Goal: Transaction & Acquisition: Purchase product/service

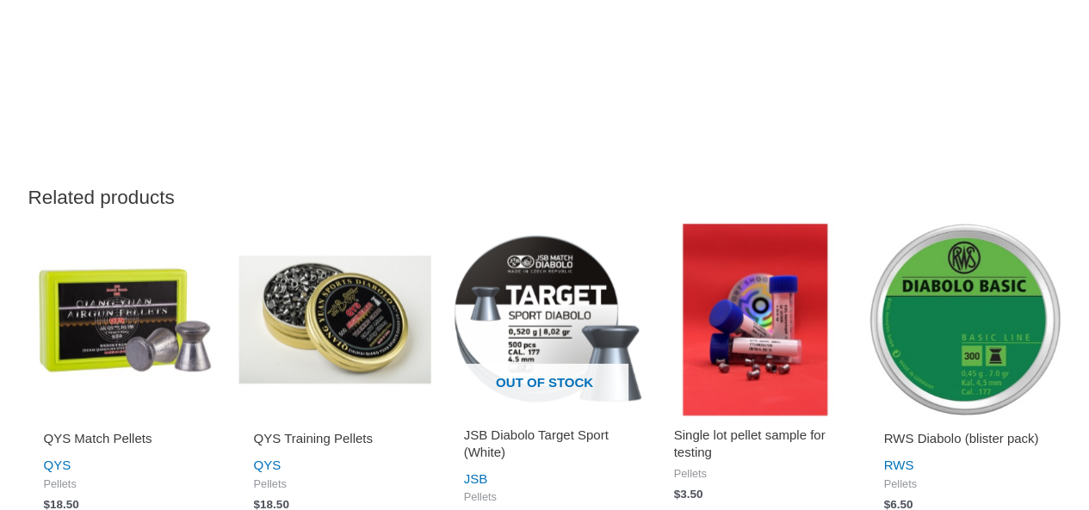
scroll to position [2040, 0]
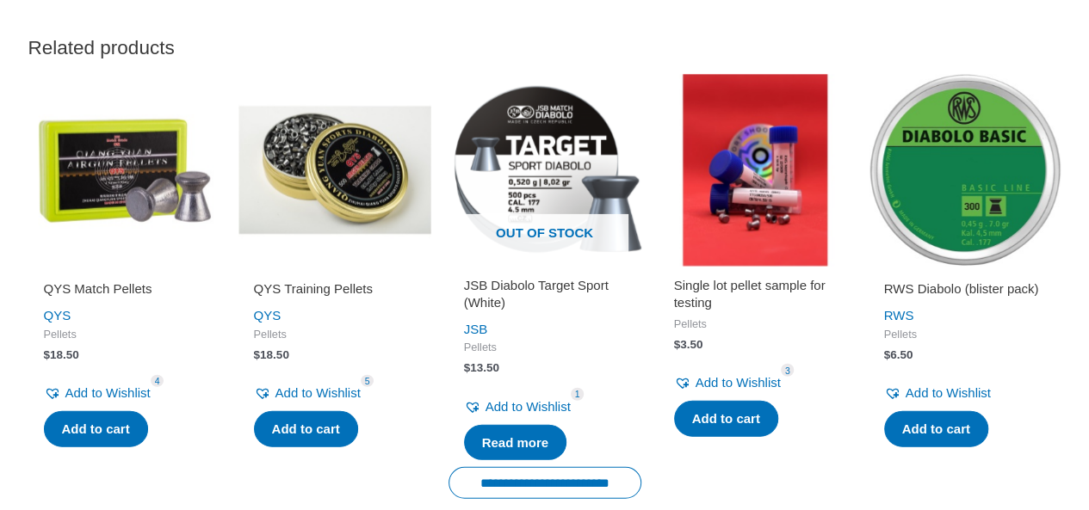
click at [329, 242] on img at bounding box center [334, 170] width 193 height 193
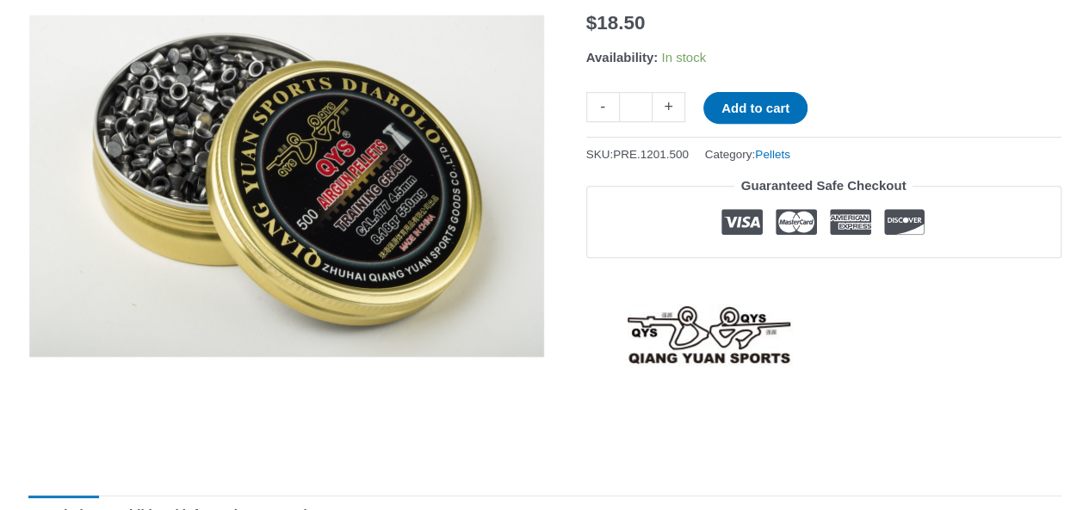
scroll to position [306, 0]
click at [675, 111] on link "+" at bounding box center [668, 106] width 33 height 30
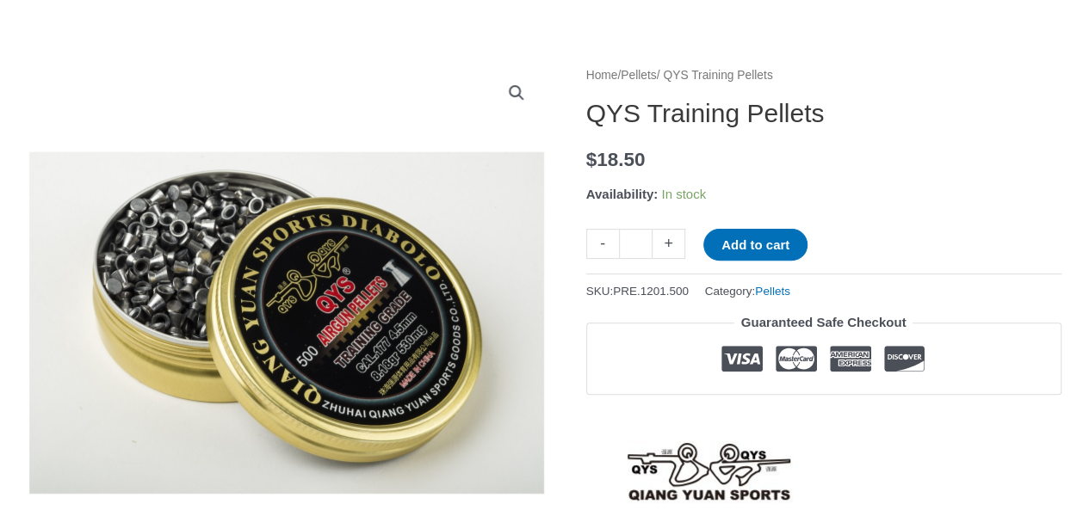
scroll to position [173, 0]
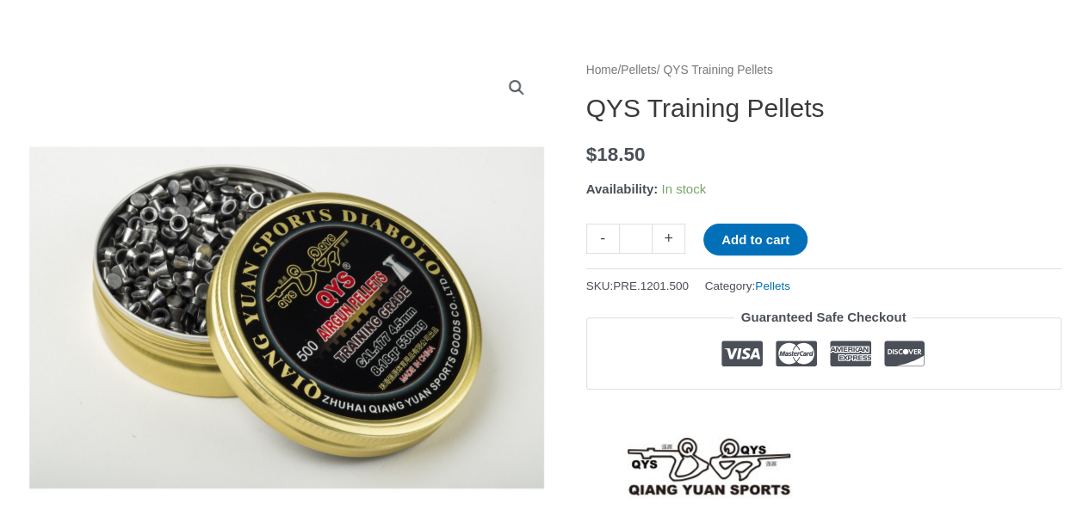
click at [667, 240] on link "+" at bounding box center [668, 239] width 33 height 30
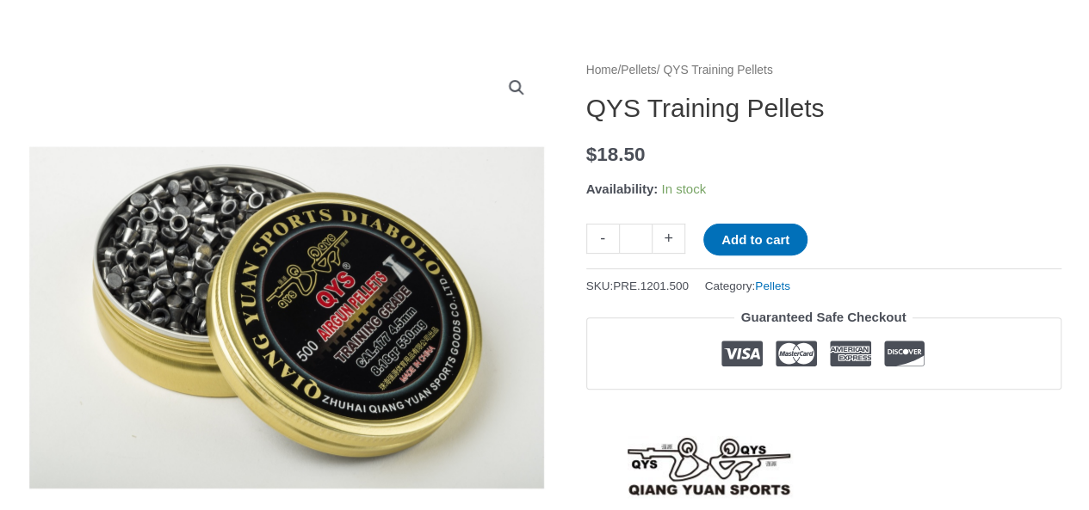
click at [667, 240] on link "+" at bounding box center [668, 239] width 33 height 30
type input "**"
click at [752, 244] on button "Add to cart" at bounding box center [755, 240] width 104 height 32
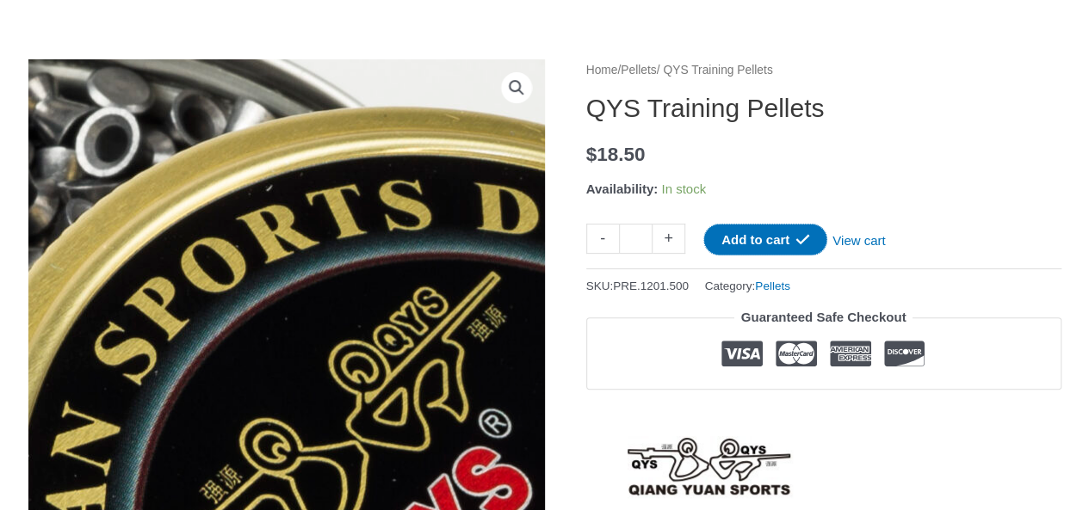
scroll to position [0, 0]
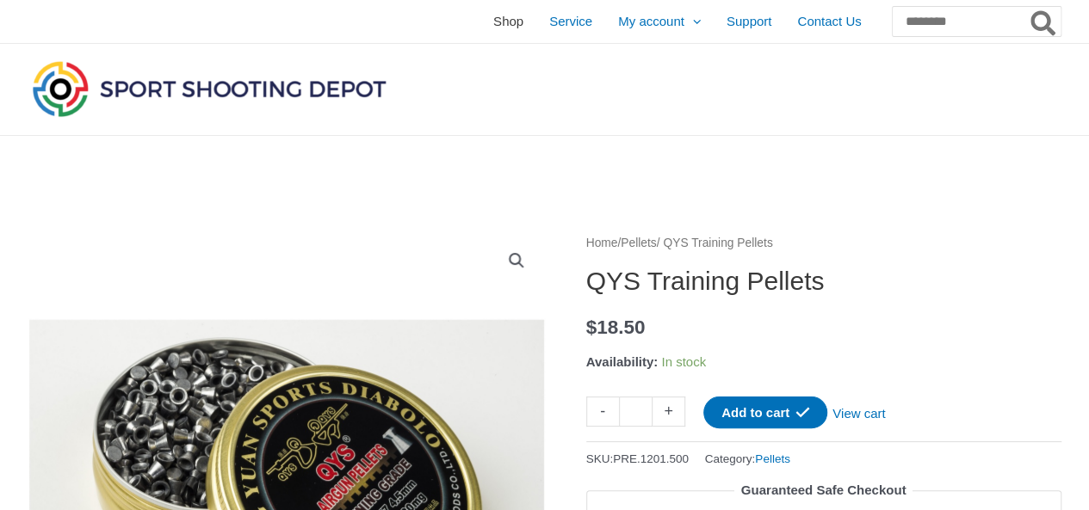
click at [493, 20] on span "Shop" at bounding box center [508, 21] width 30 height 43
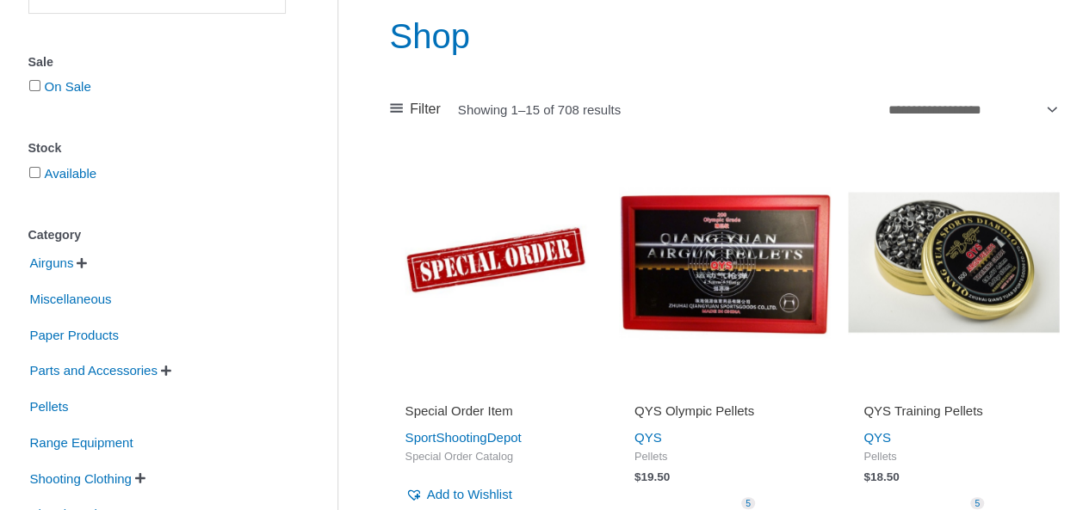
scroll to position [337, 0]
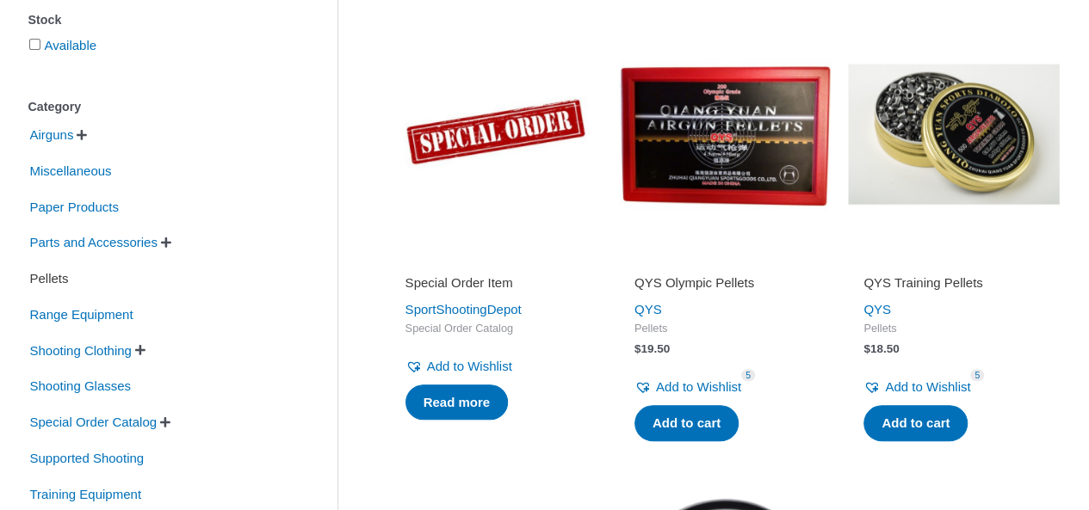
click at [40, 275] on span "Pellets" at bounding box center [49, 278] width 42 height 29
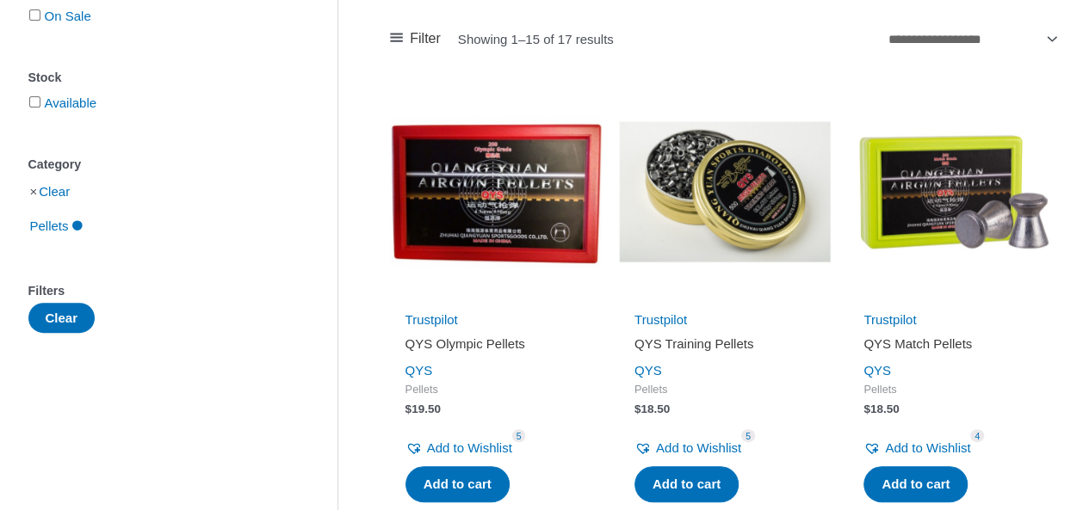
scroll to position [281, 0]
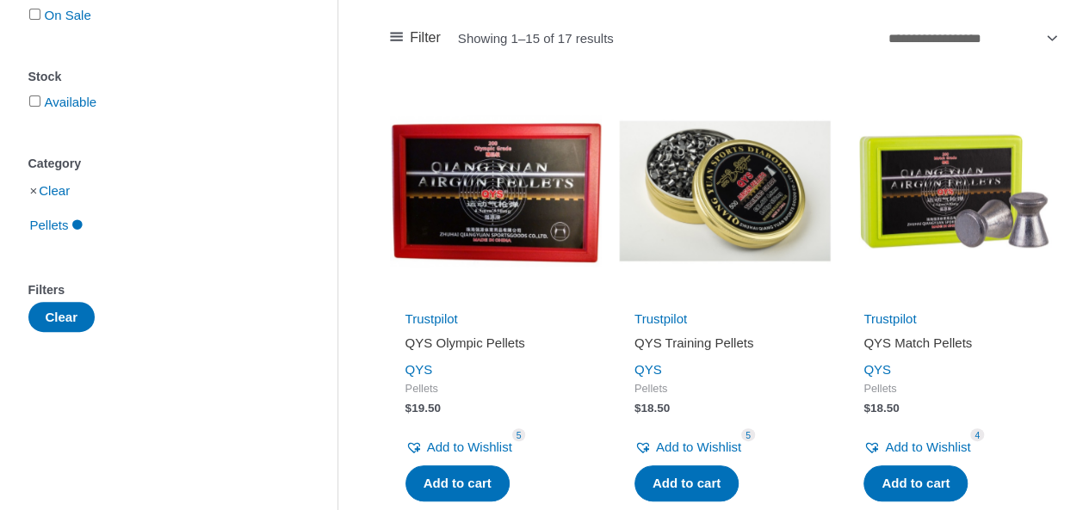
click at [762, 177] on img at bounding box center [725, 191] width 212 height 212
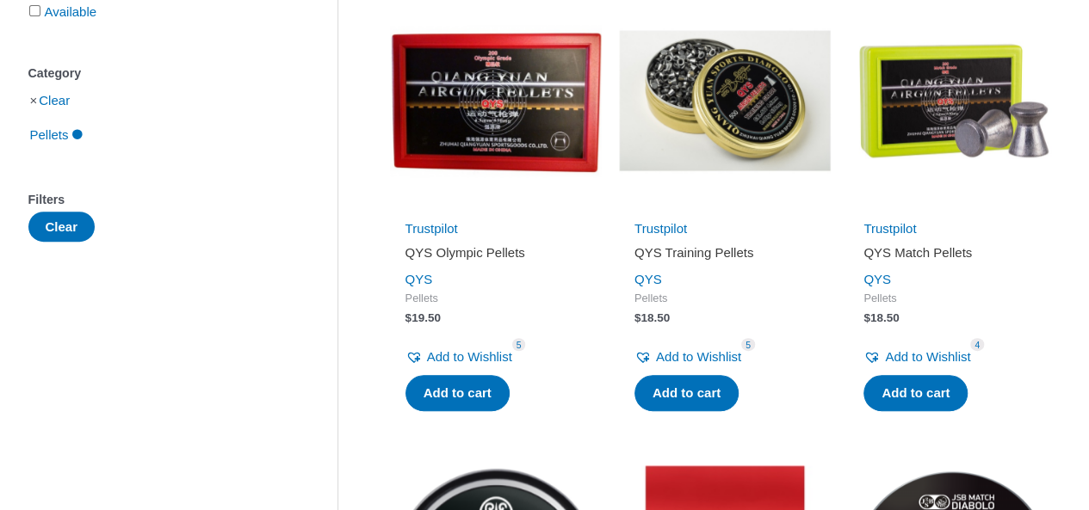
scroll to position [330, 0]
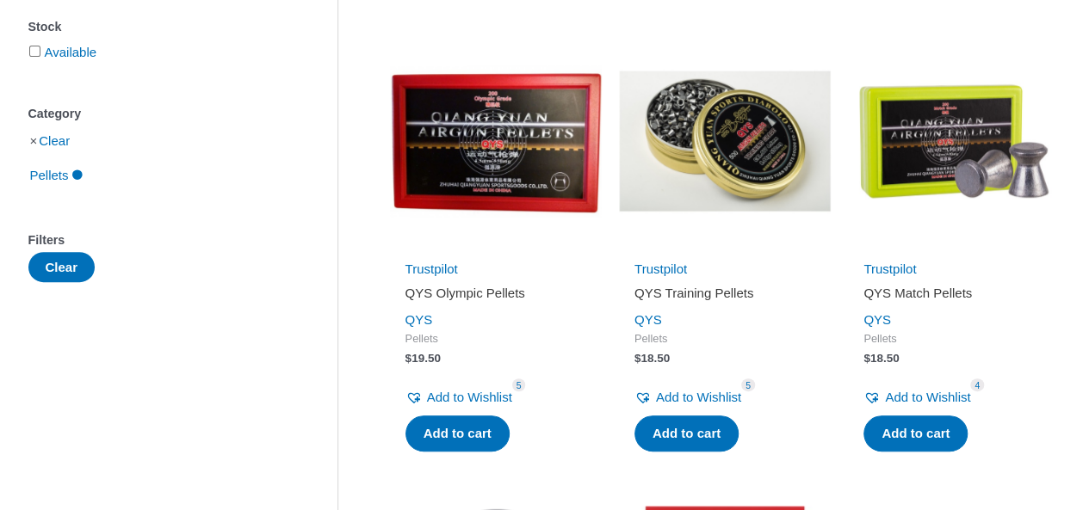
click at [735, 149] on img at bounding box center [725, 141] width 212 height 212
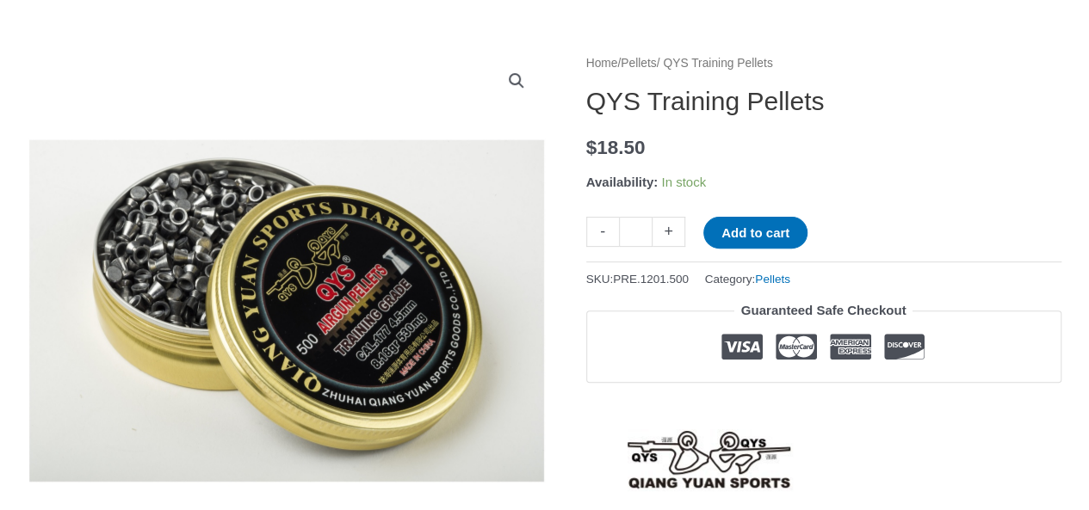
scroll to position [181, 0]
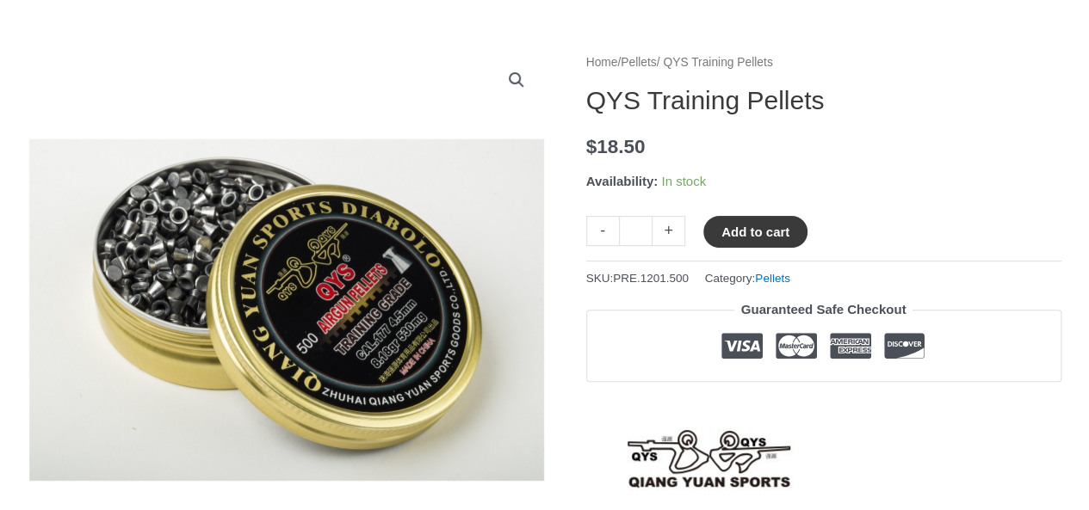
click at [764, 231] on button "Add to cart" at bounding box center [755, 232] width 104 height 32
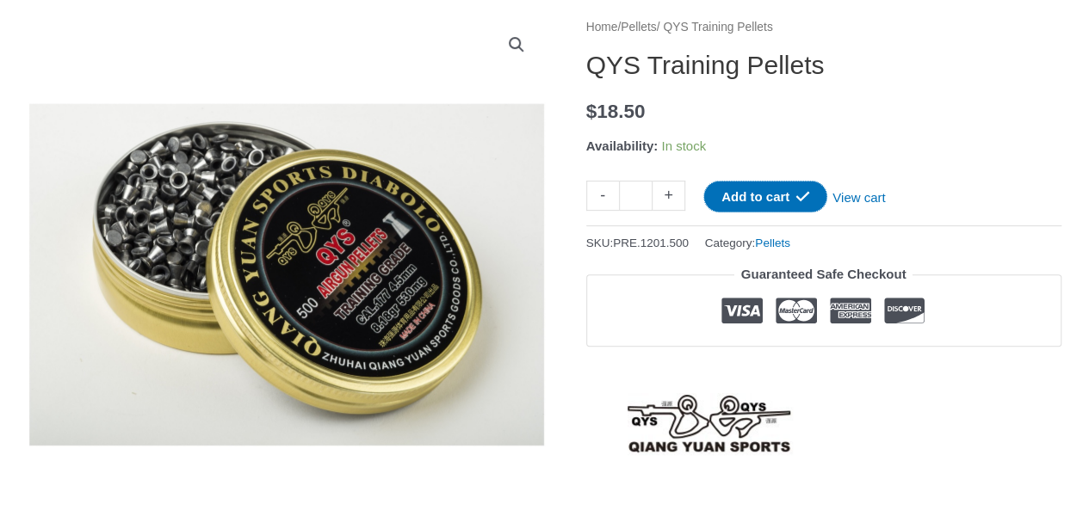
scroll to position [220, 0]
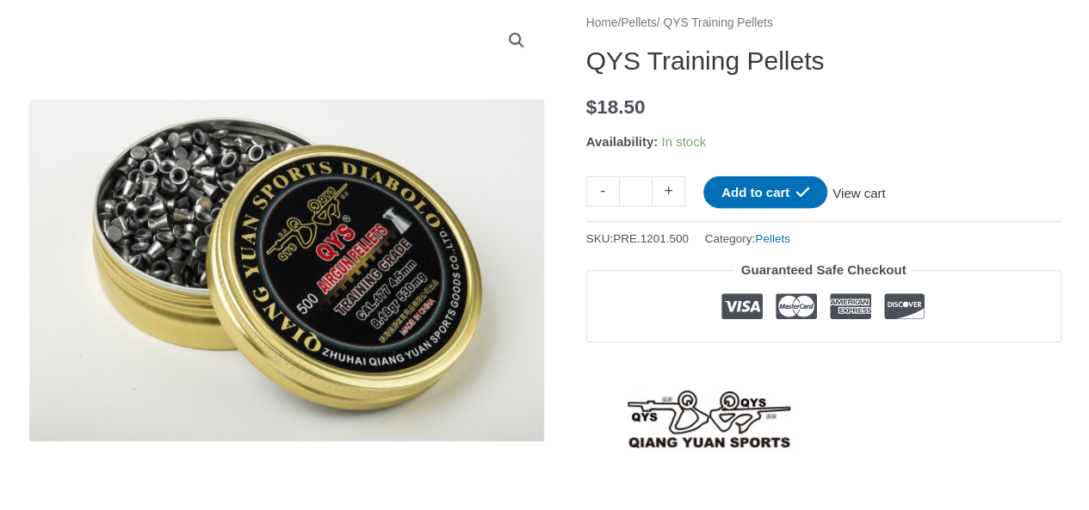
click at [858, 191] on link "View cart" at bounding box center [858, 190] width 63 height 29
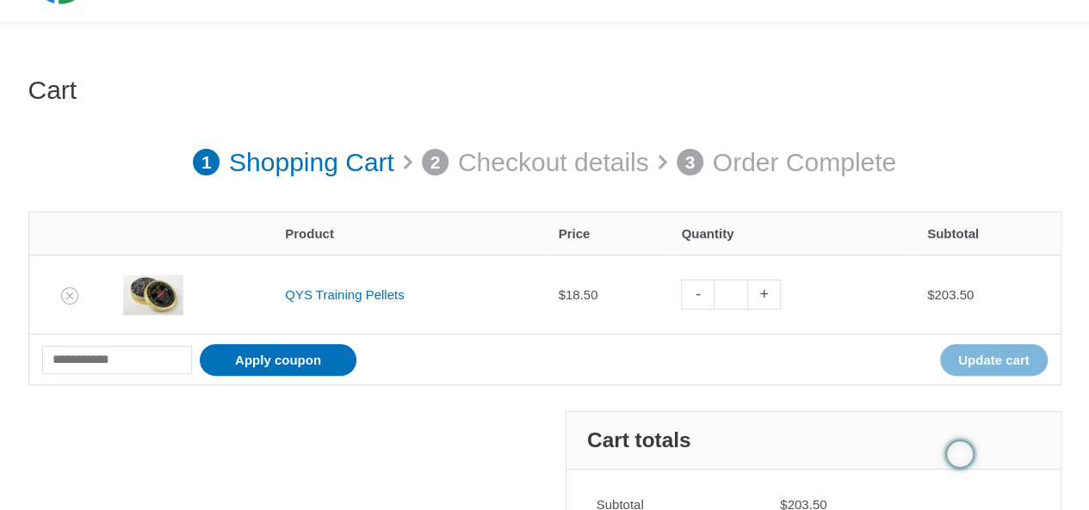
scroll to position [114, 0]
click at [702, 292] on link "-" at bounding box center [697, 294] width 33 height 30
type input "**"
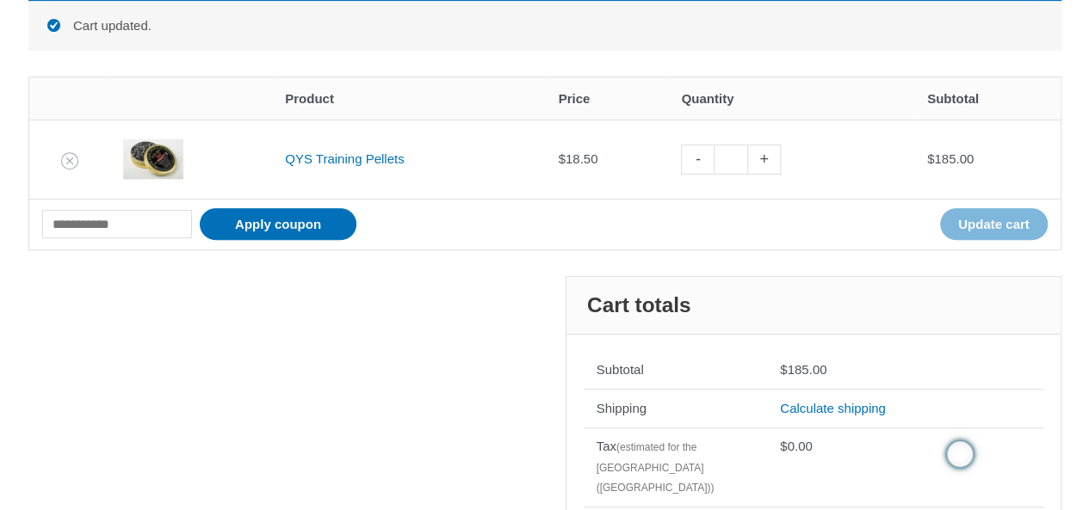
scroll to position [461, 0]
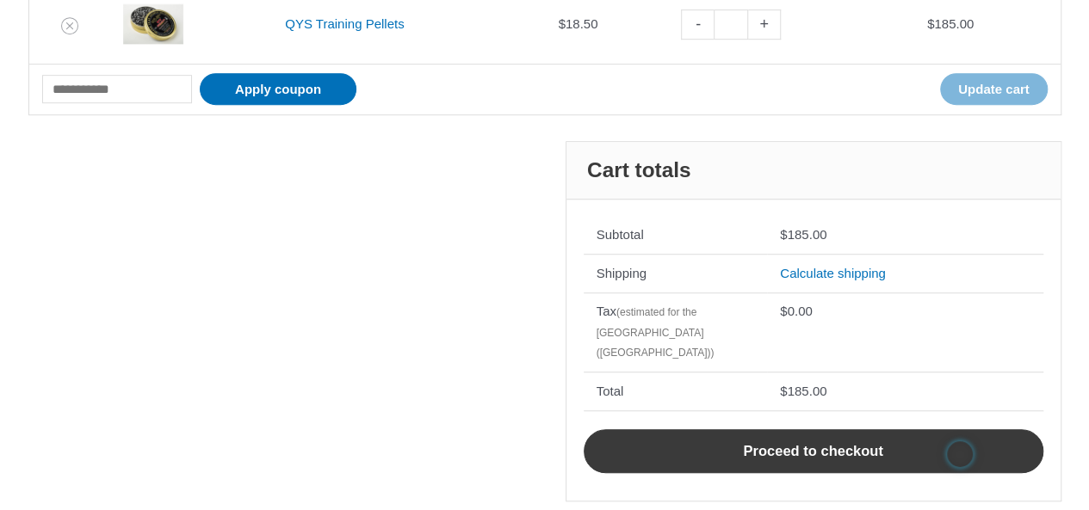
click at [692, 433] on link "Proceed to checkout" at bounding box center [813, 451] width 460 height 45
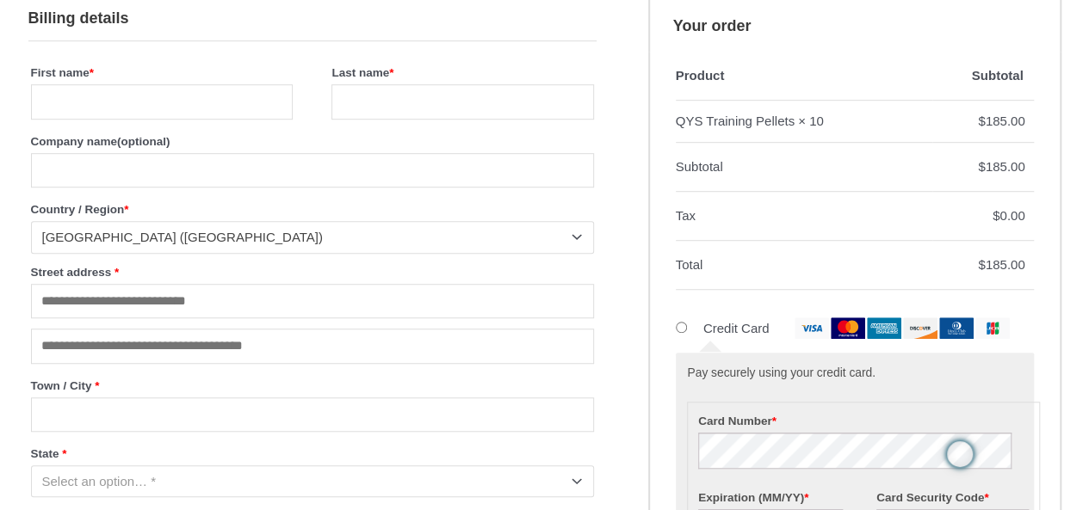
scroll to position [489, 0]
click at [182, 106] on input "First name *" at bounding box center [162, 102] width 262 height 35
